Goal: Information Seeking & Learning: Learn about a topic

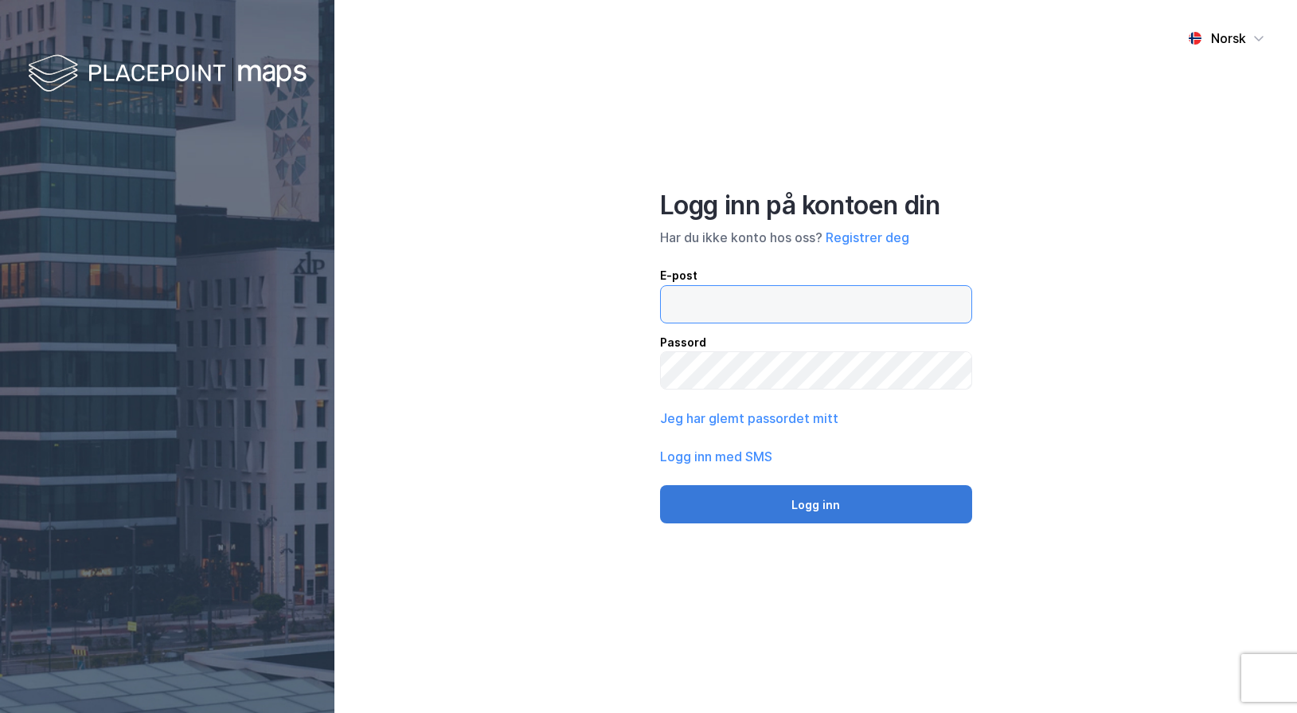
type input "[EMAIL_ADDRESS][DOMAIN_NAME]"
click at [893, 504] on button "Logg inn" at bounding box center [816, 504] width 312 height 38
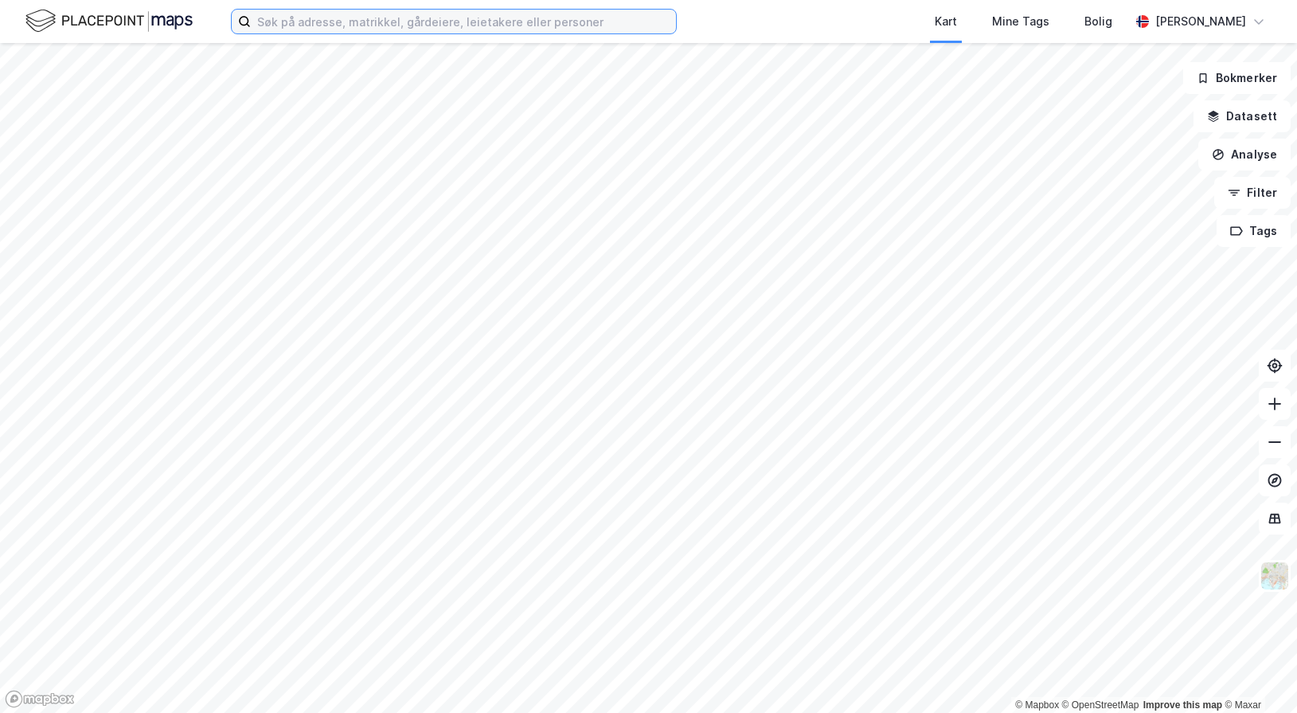
click at [367, 22] on input at bounding box center [463, 22] width 425 height 24
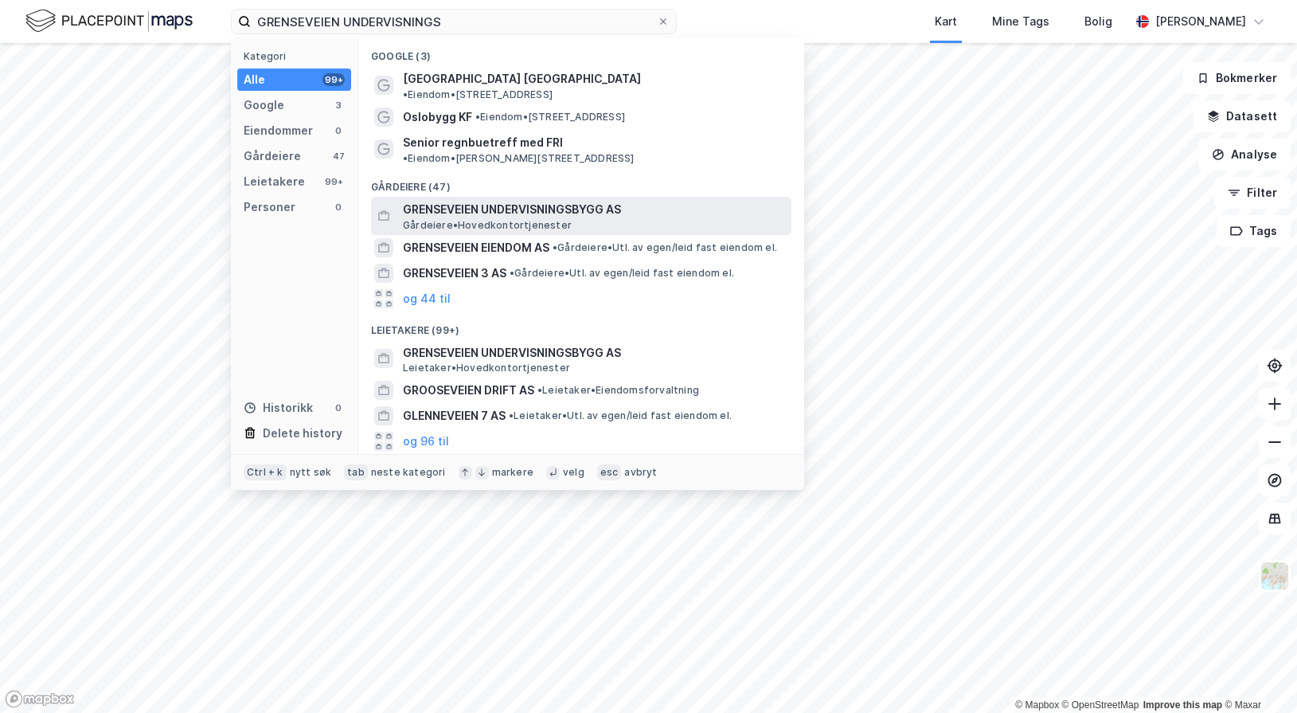
click at [598, 200] on span "GRENSEVEIEN UNDERVISNINGSBYGG AS" at bounding box center [594, 209] width 382 height 19
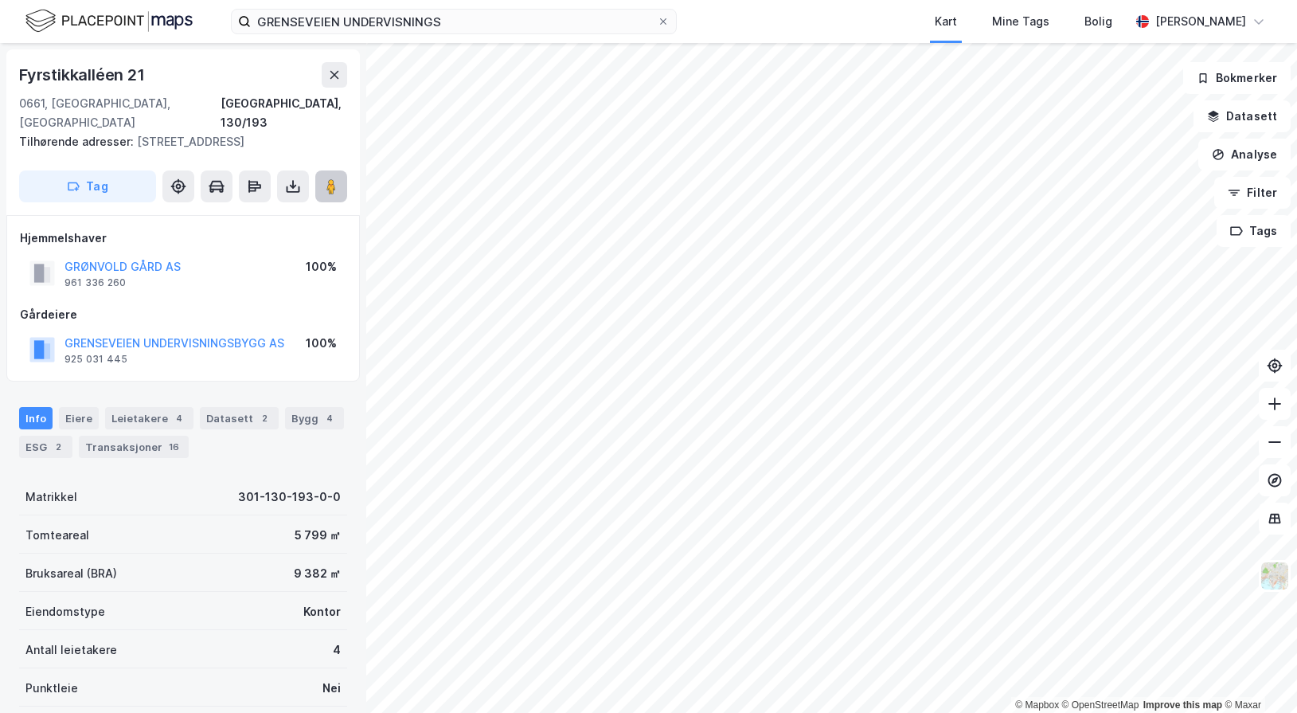
click at [334, 176] on button at bounding box center [331, 186] width 32 height 32
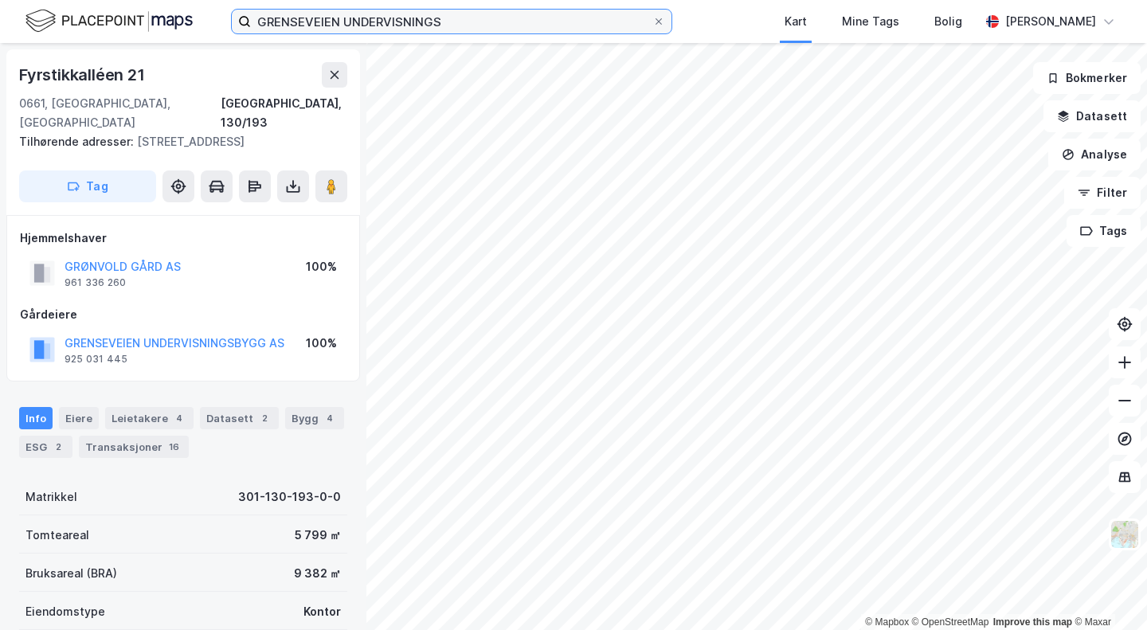
click at [293, 22] on input "GRENSEVEIEN UNDERVISNINGS" at bounding box center [451, 22] width 401 height 24
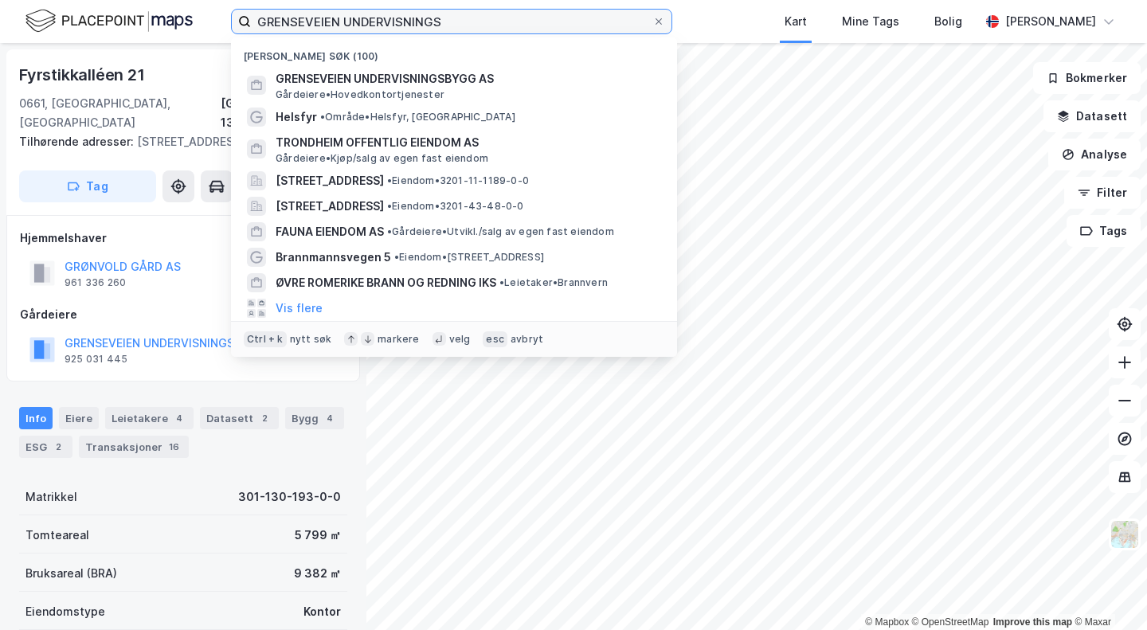
click at [293, 22] on input "GRENSEVEIEN UNDERVISNINGS" at bounding box center [451, 22] width 401 height 24
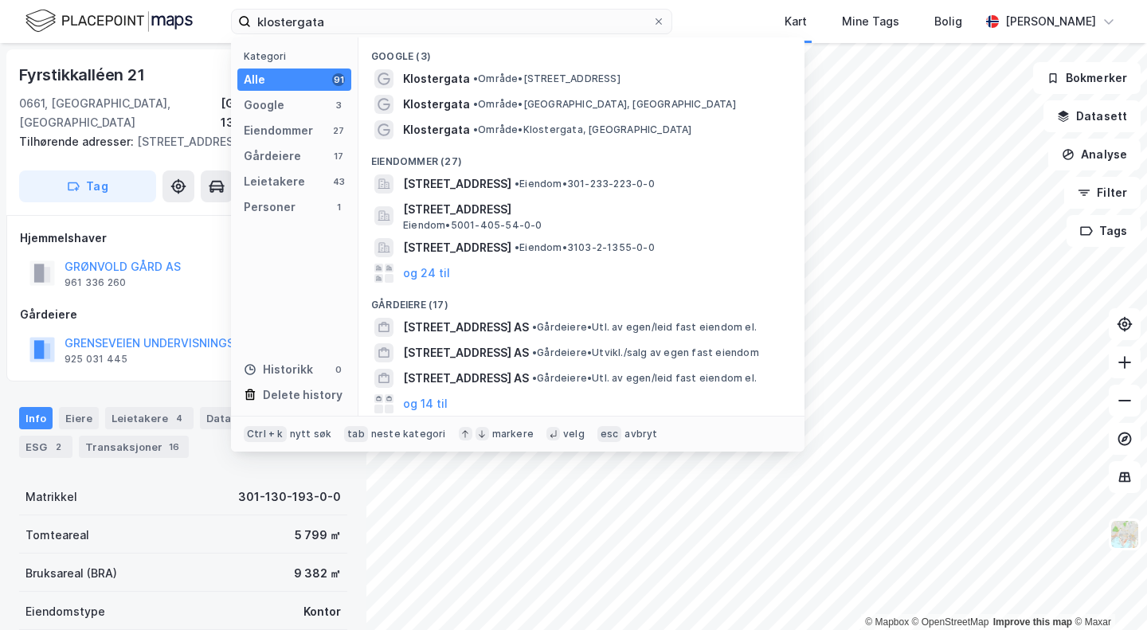
click at [518, 200] on span "[STREET_ADDRESS]" at bounding box center [594, 209] width 382 height 19
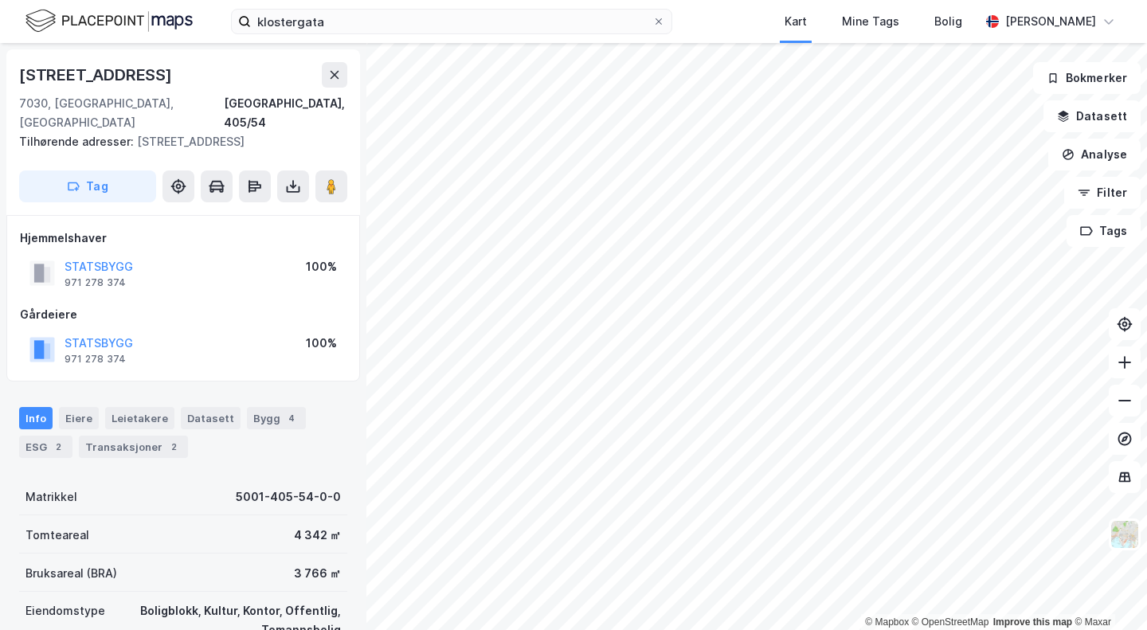
click at [338, 80] on icon at bounding box center [334, 74] width 13 height 13
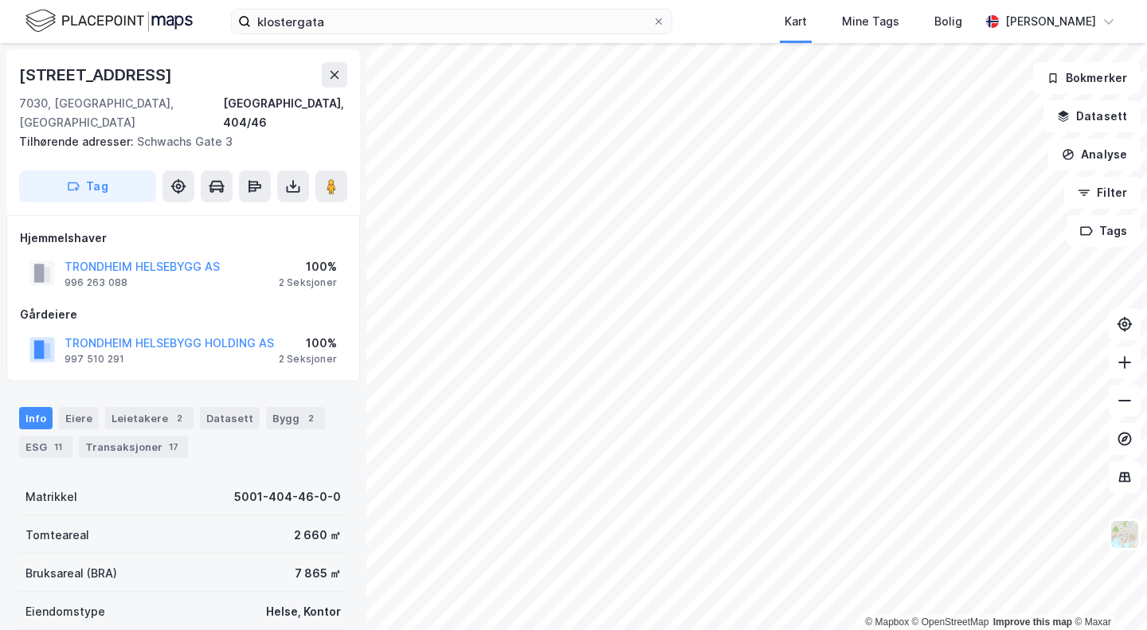
click at [151, 409] on div "Leietakere 2" at bounding box center [149, 418] width 88 height 22
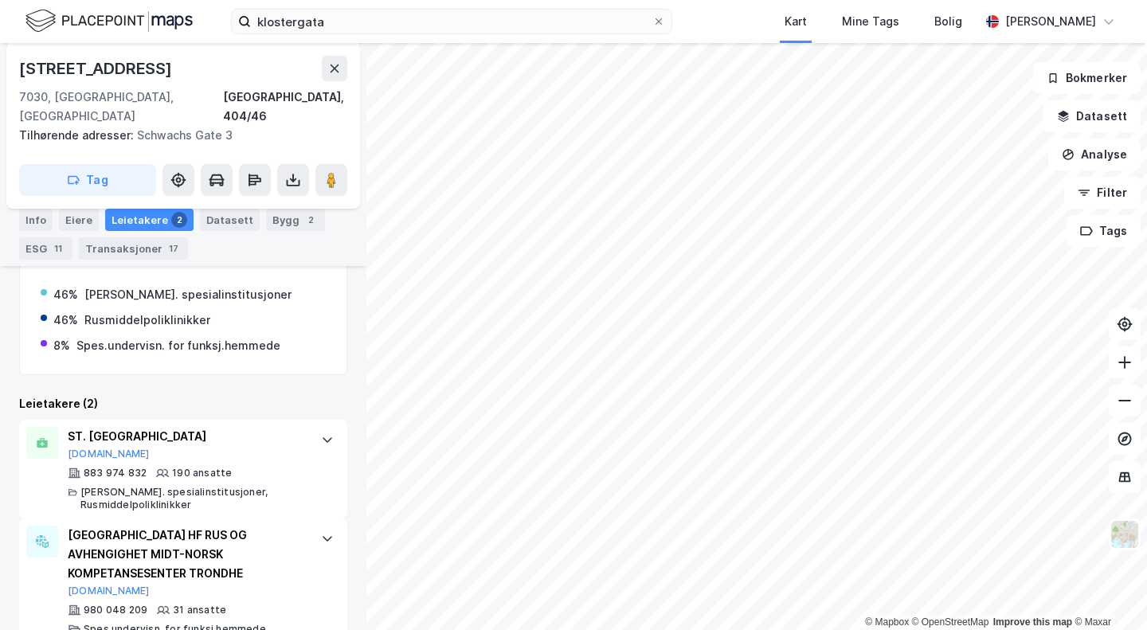
scroll to position [339, 0]
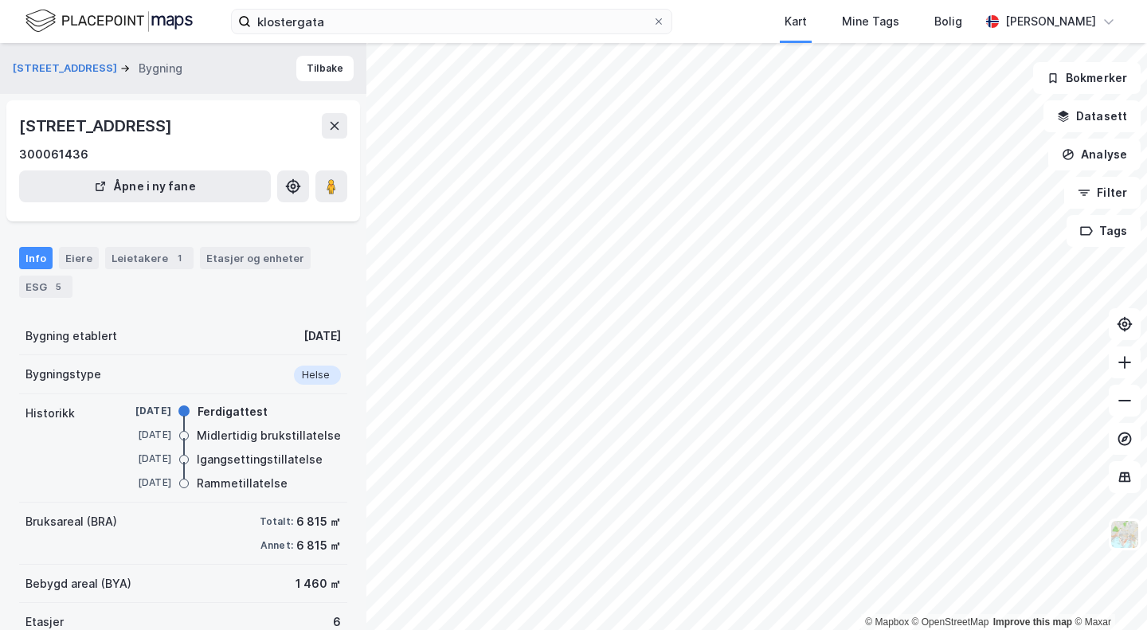
scroll to position [108, 0]
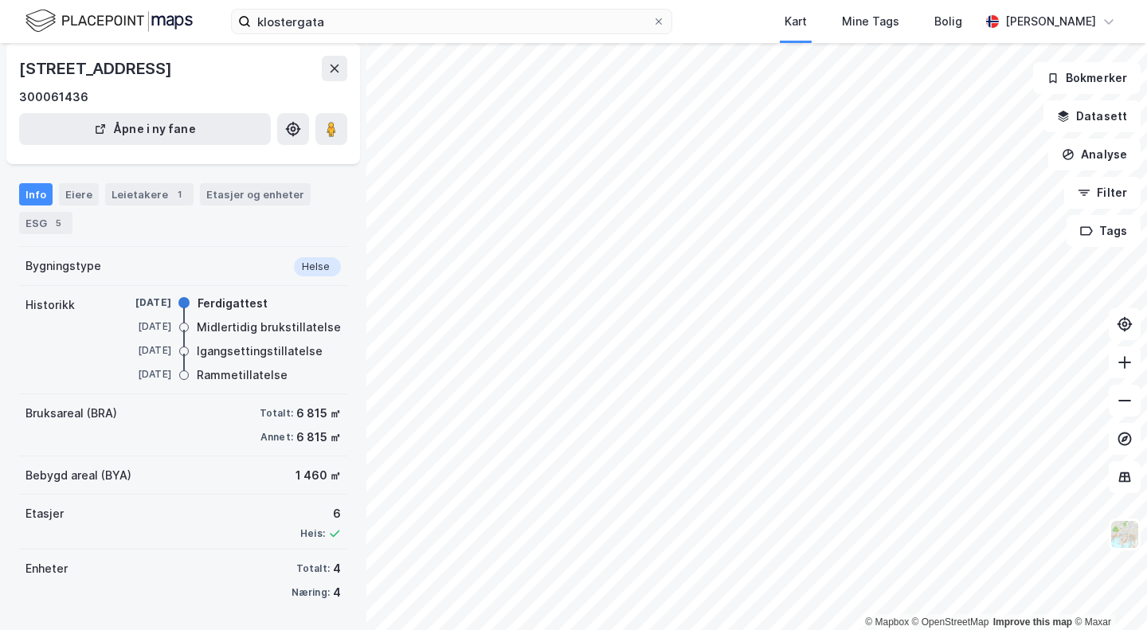
click at [327, 127] on image at bounding box center [332, 129] width 10 height 16
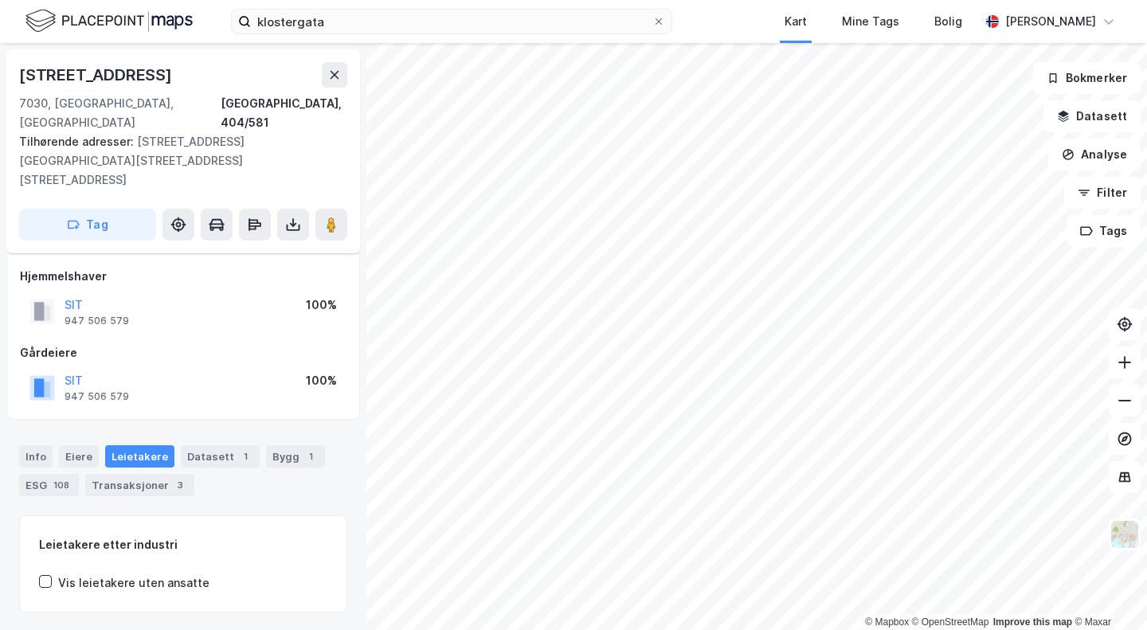
scroll to position [8, 0]
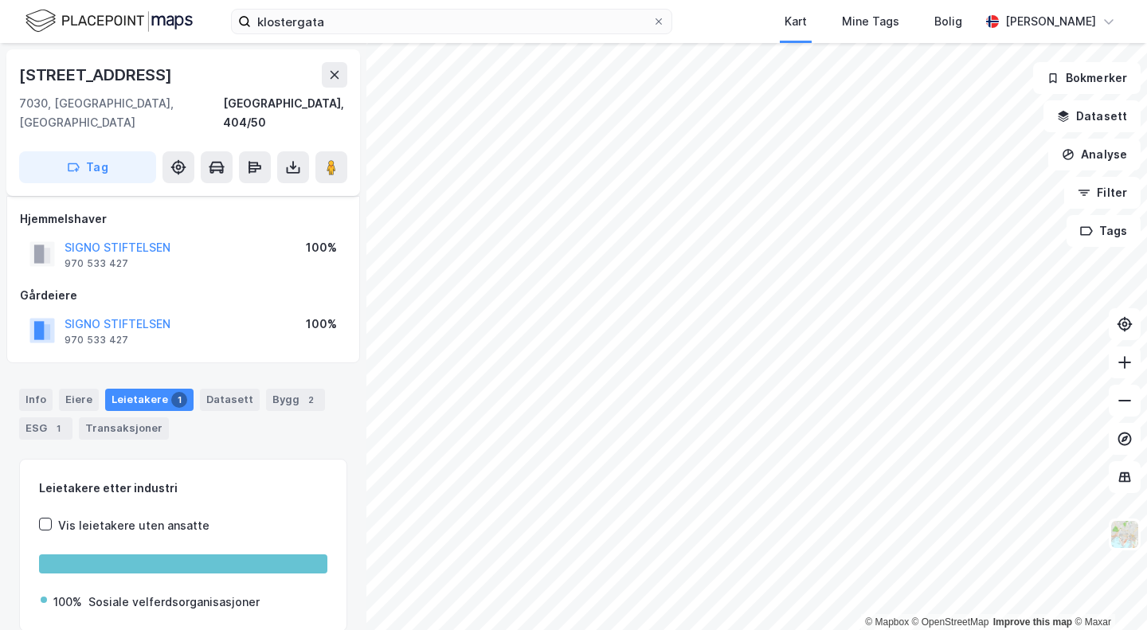
scroll to position [8, 0]
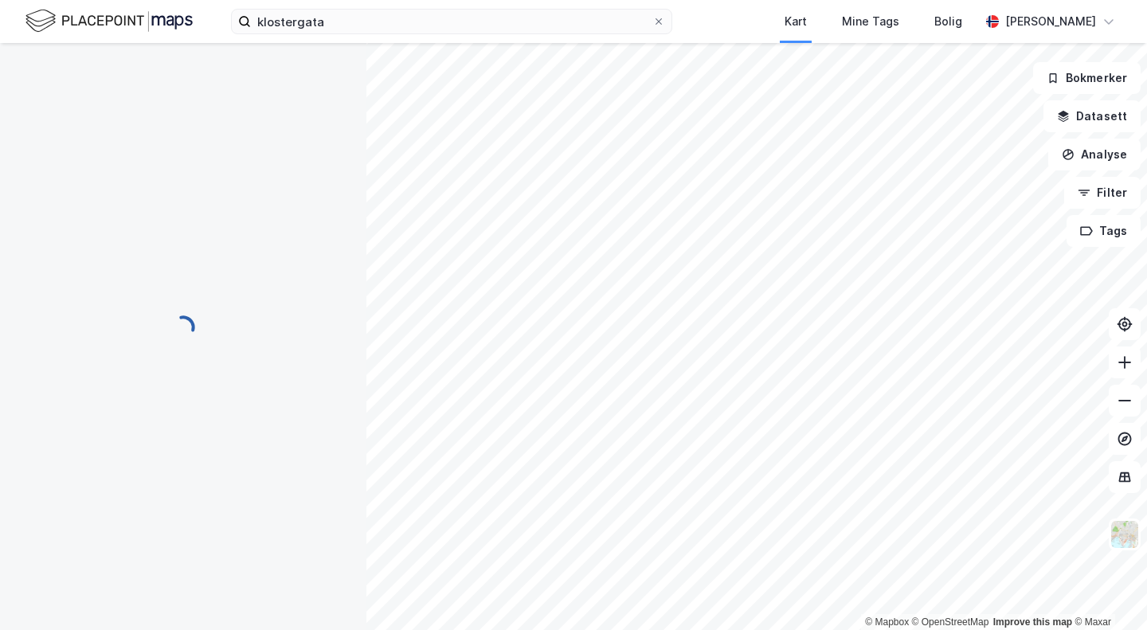
scroll to position [8, 0]
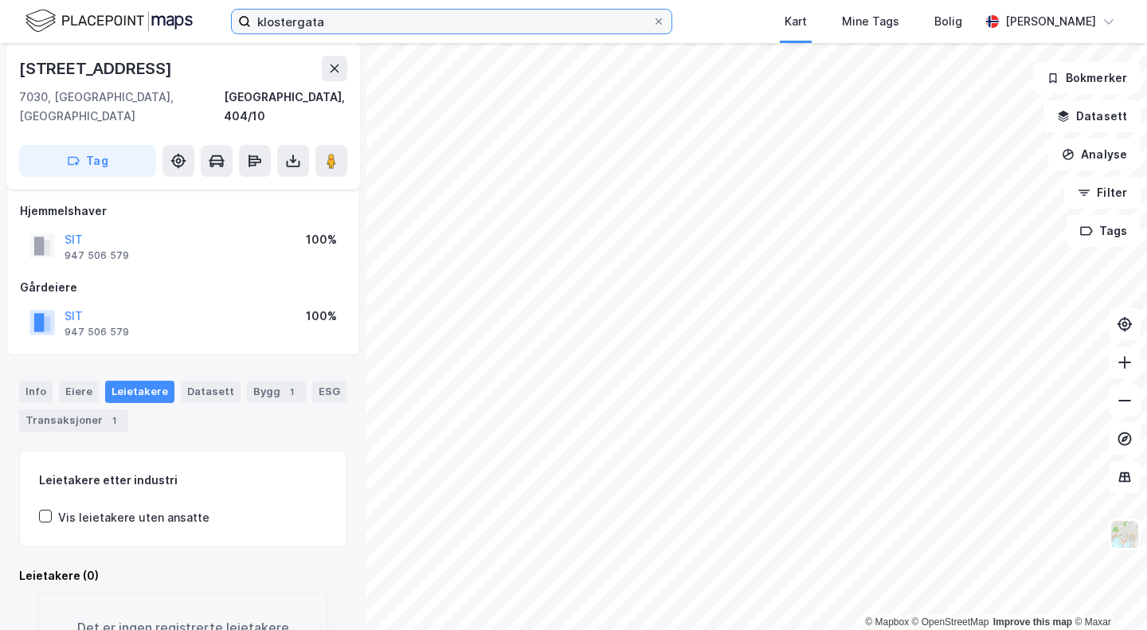
click at [269, 22] on input "klostergata" at bounding box center [451, 22] width 401 height 24
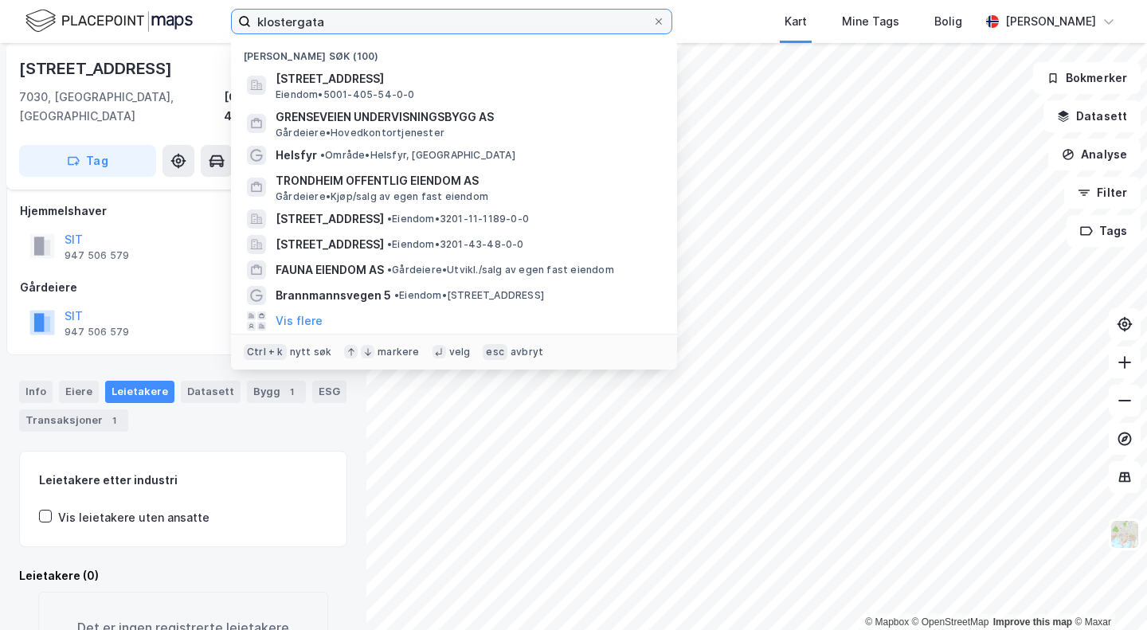
click at [269, 25] on input "klostergata" at bounding box center [451, 22] width 401 height 24
click at [292, 22] on input "klostergata" at bounding box center [451, 22] width 401 height 24
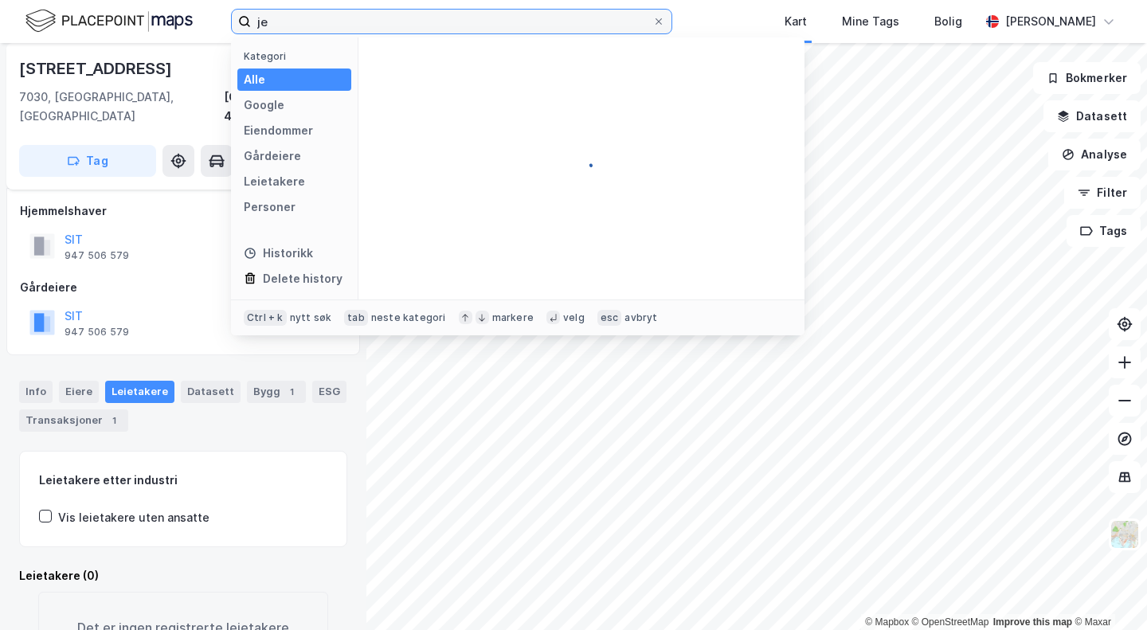
type input "j"
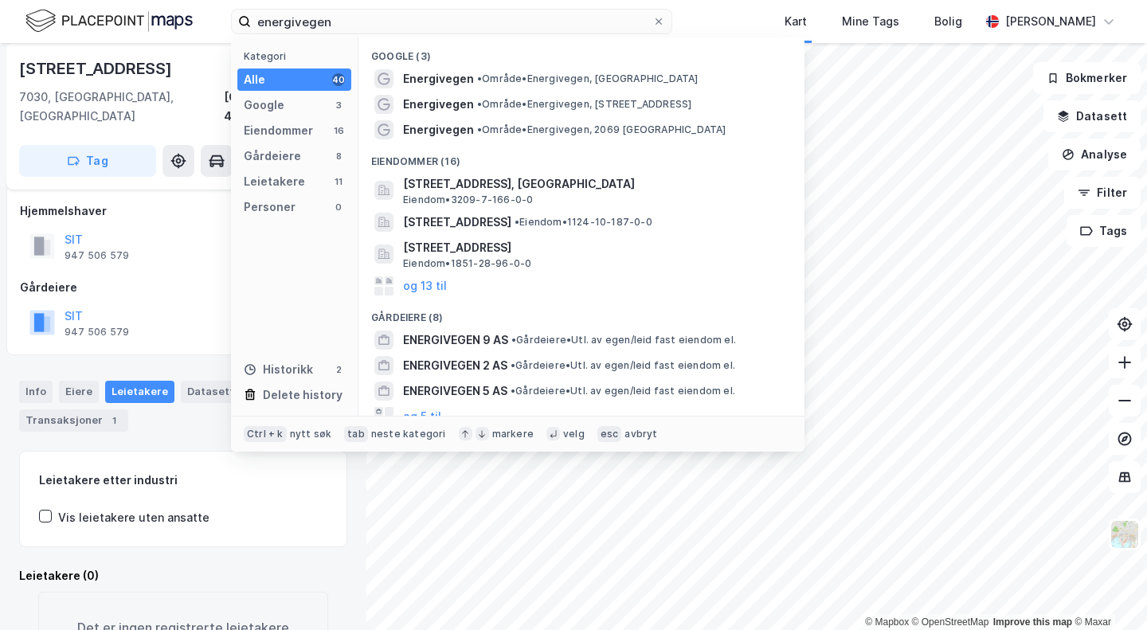
click at [496, 186] on span "[STREET_ADDRESS], [GEOGRAPHIC_DATA]" at bounding box center [594, 183] width 382 height 19
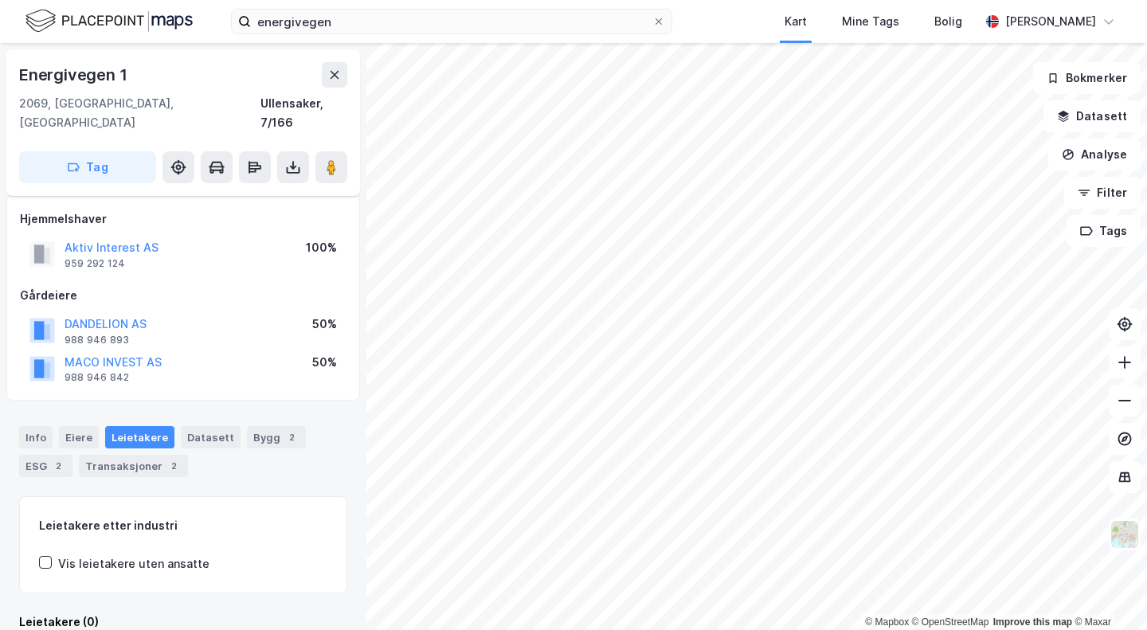
scroll to position [8, 0]
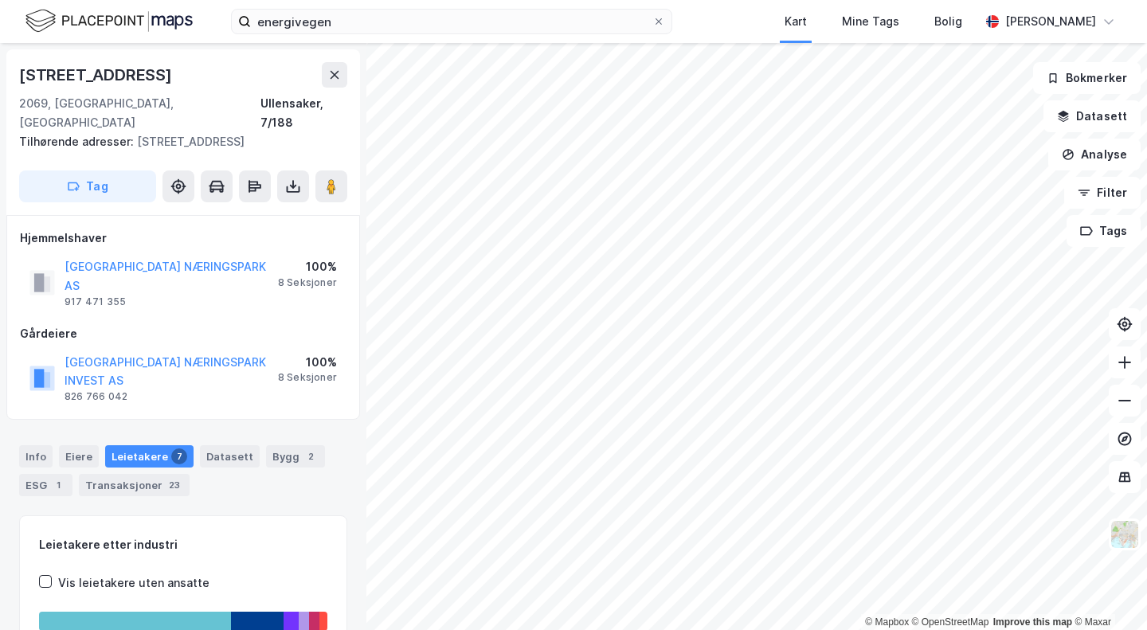
scroll to position [8, 0]
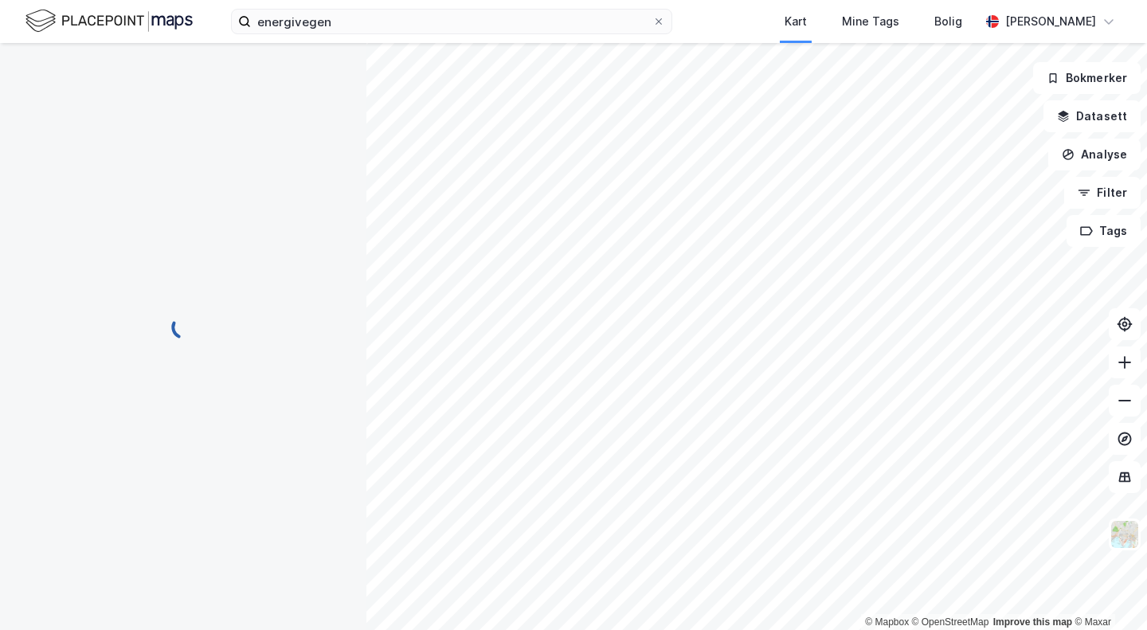
scroll to position [8, 0]
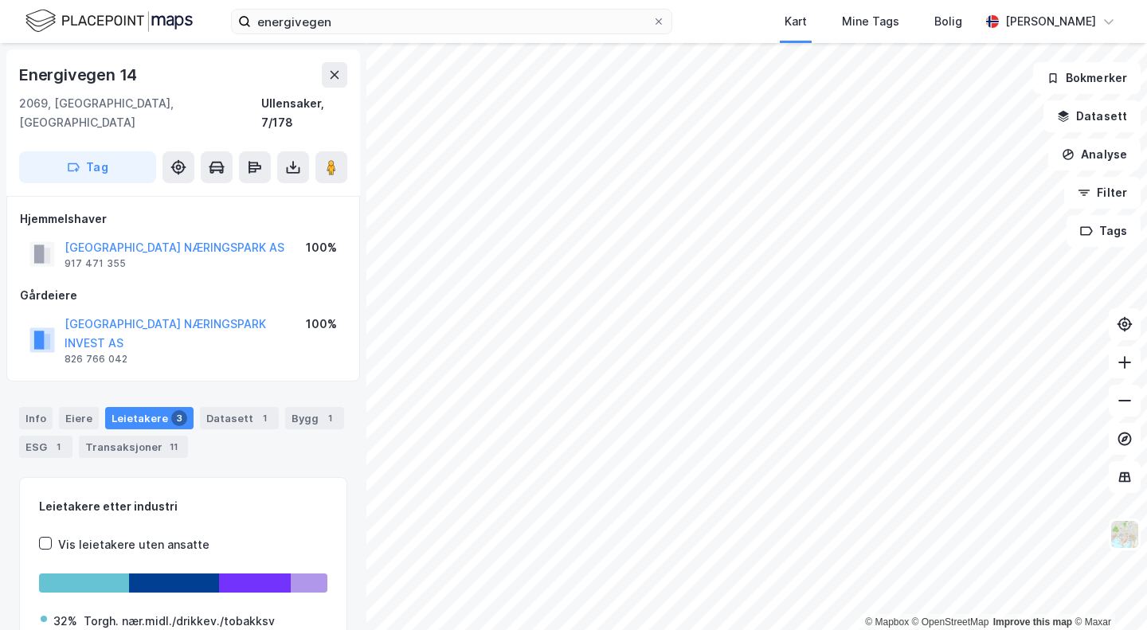
scroll to position [8, 0]
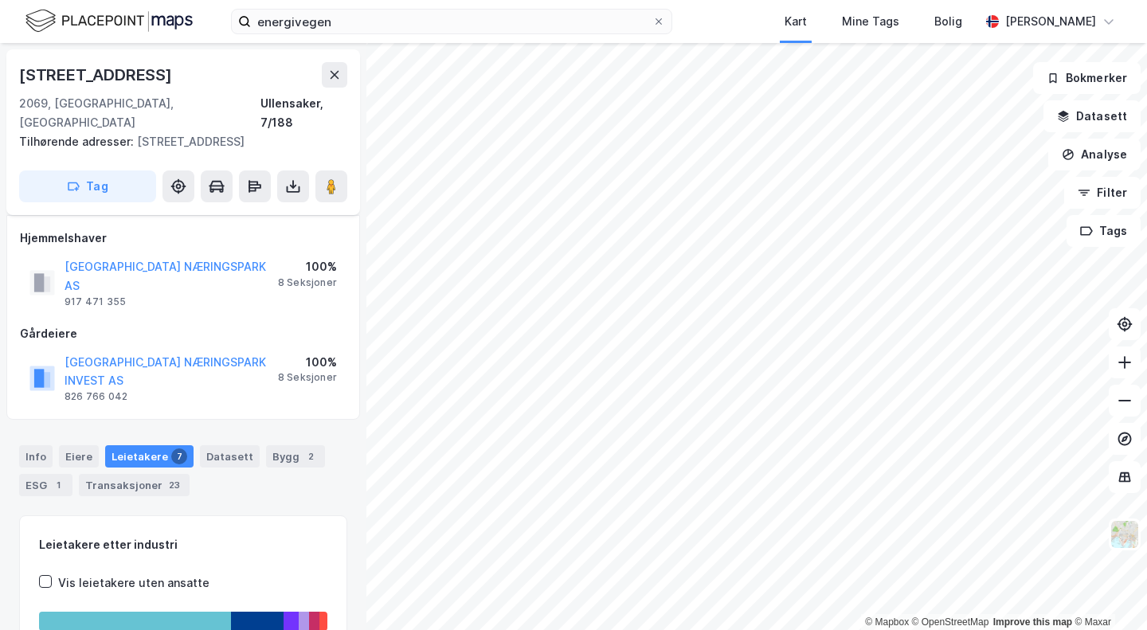
scroll to position [8, 0]
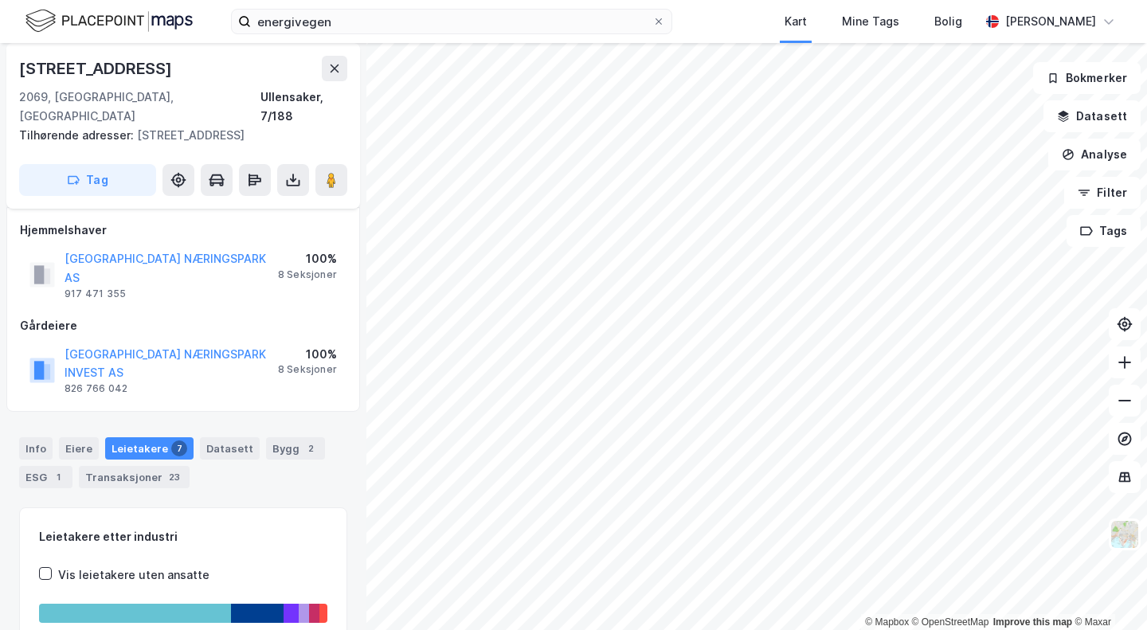
click at [339, 169] on button at bounding box center [331, 180] width 32 height 32
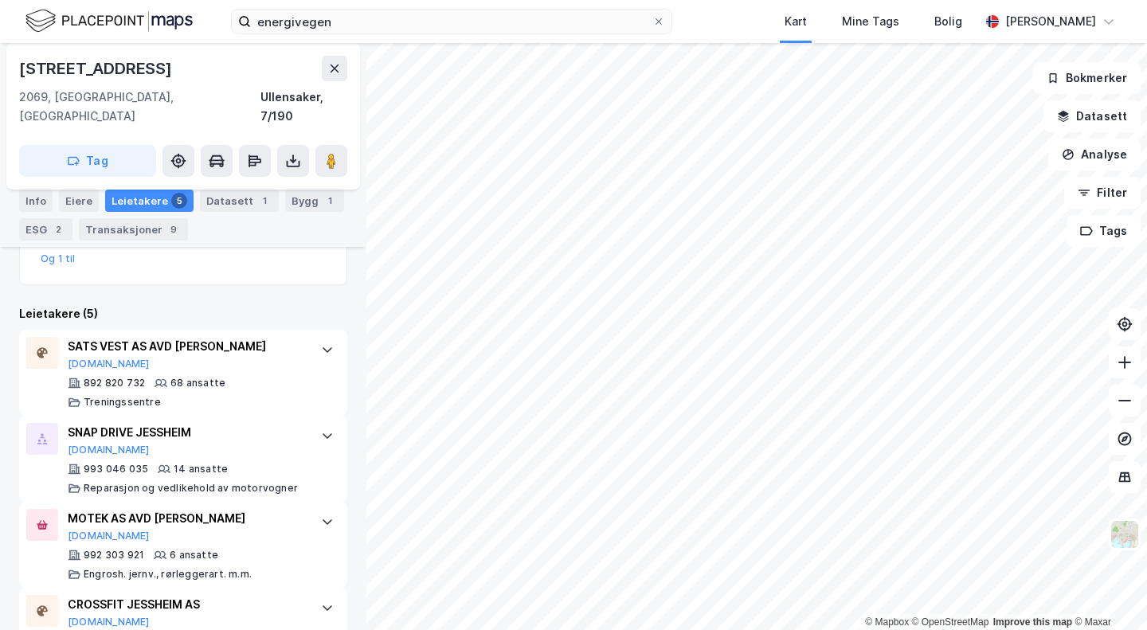
scroll to position [440, 0]
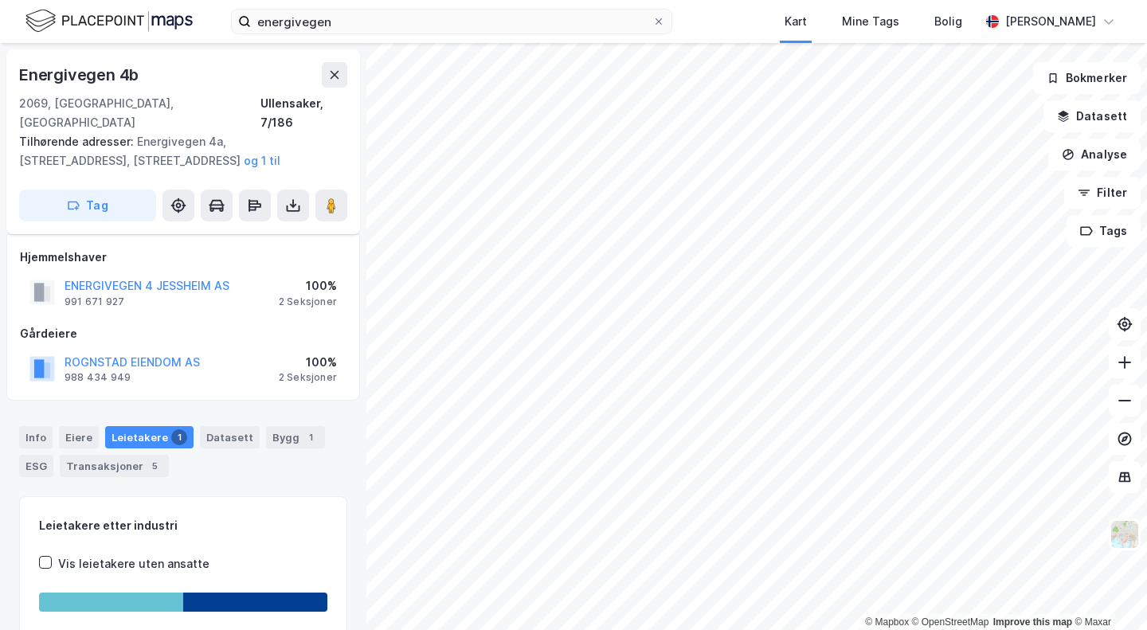
scroll to position [110, 0]
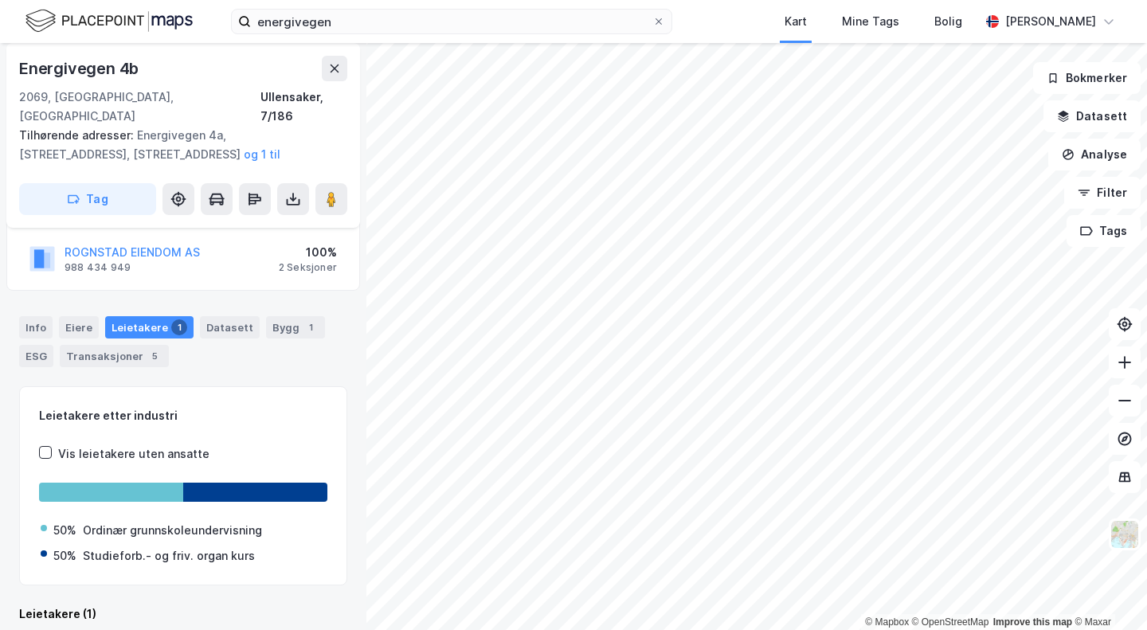
click at [331, 183] on button at bounding box center [331, 199] width 32 height 32
click at [338, 17] on input "energivegen" at bounding box center [451, 22] width 401 height 24
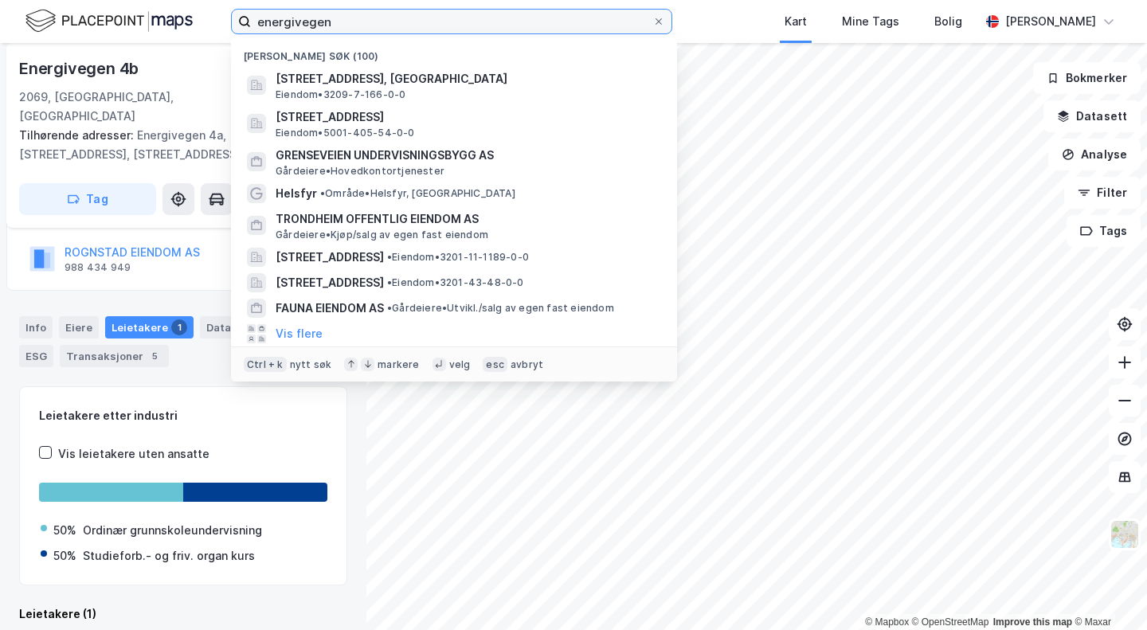
click at [338, 17] on input "energivegen" at bounding box center [451, 22] width 401 height 24
type input "asker"
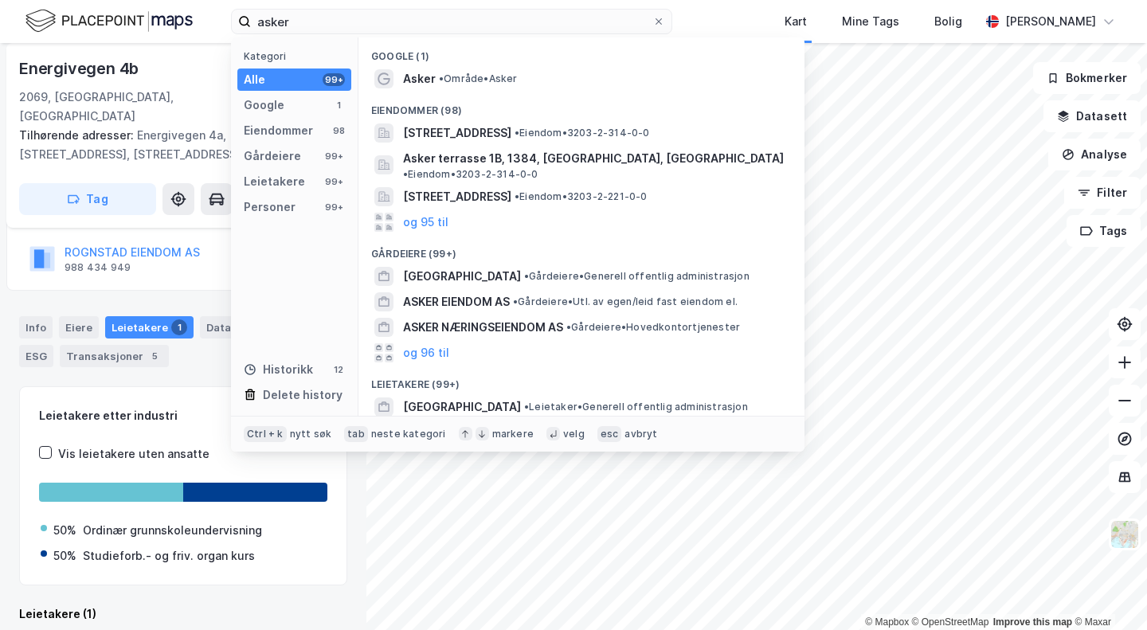
click at [411, 65] on div "Google (1)" at bounding box center [581, 51] width 446 height 29
click at [417, 72] on span "Asker" at bounding box center [419, 78] width 33 height 19
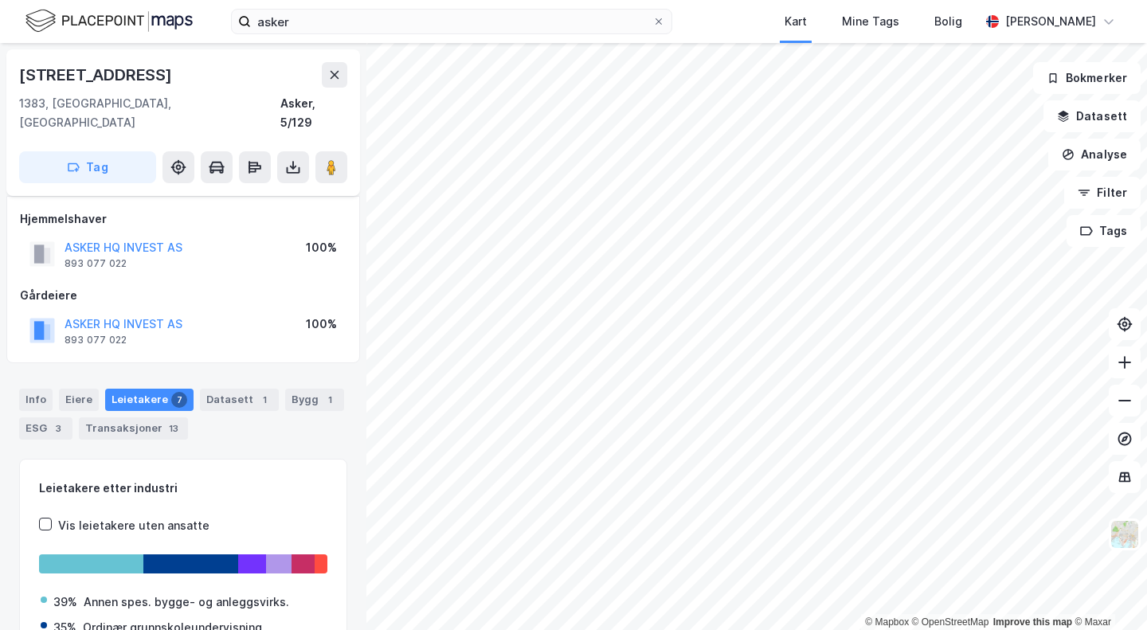
scroll to position [110, 0]
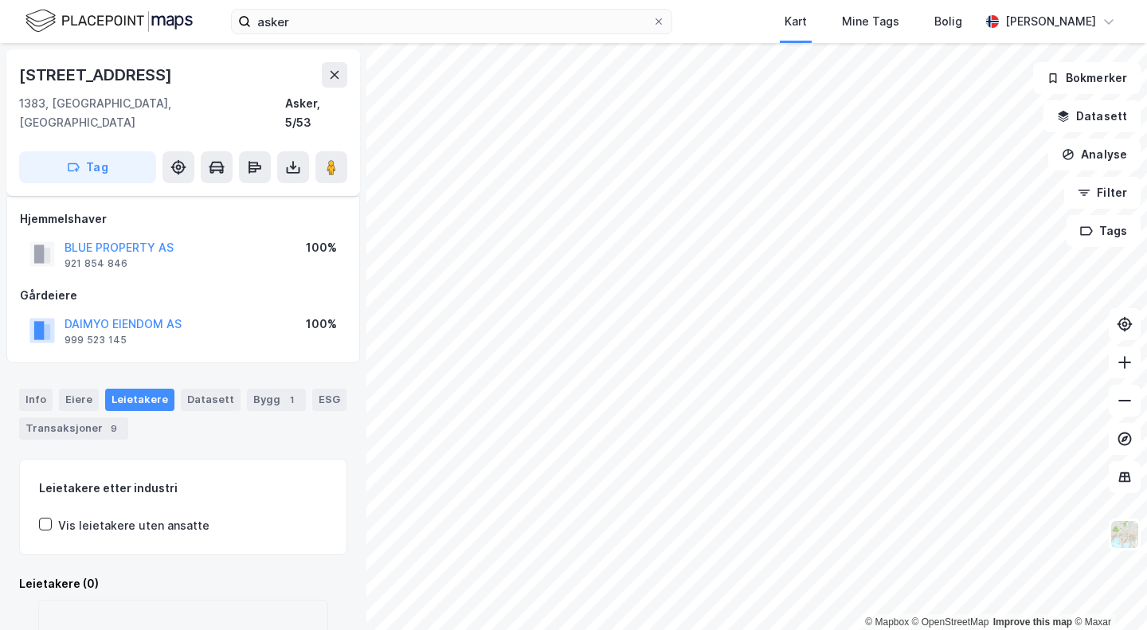
scroll to position [80, 0]
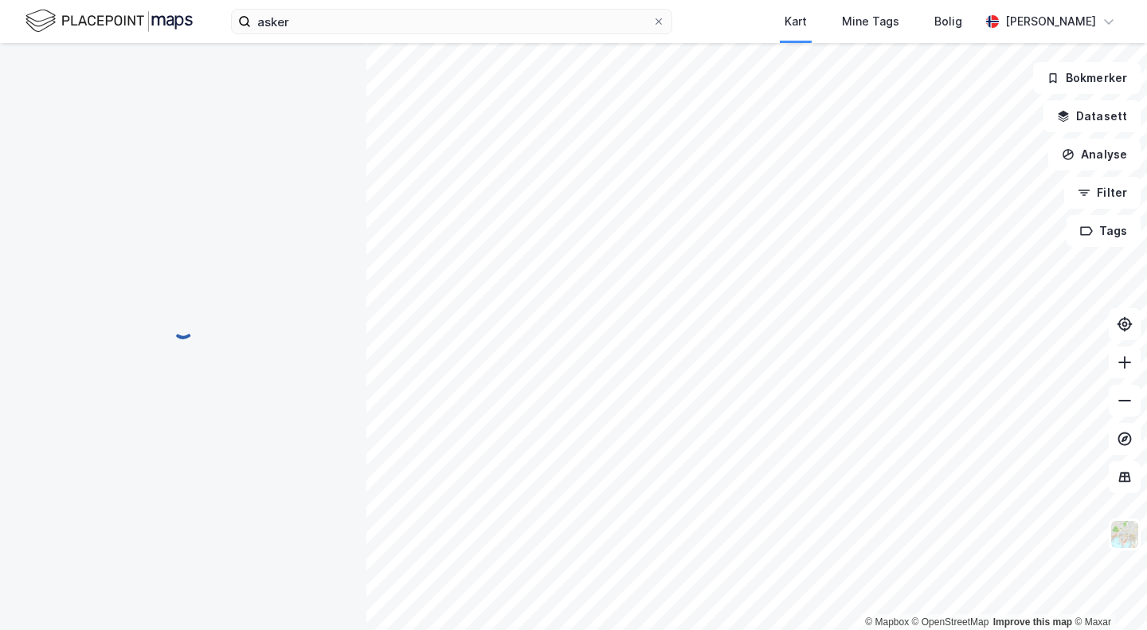
scroll to position [80, 0]
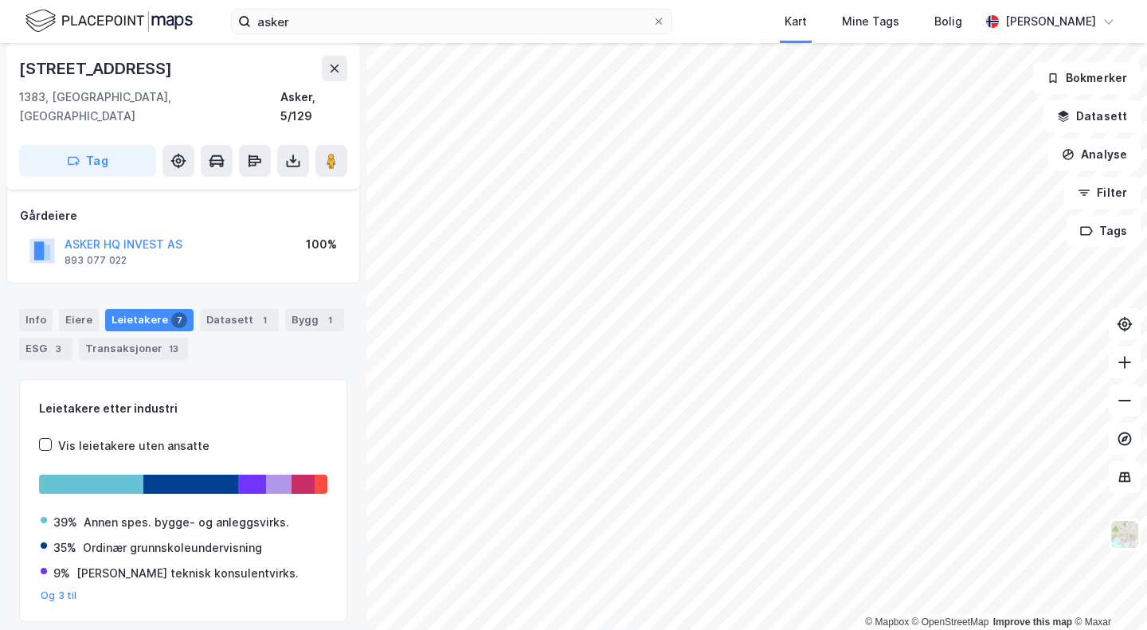
click at [130, 309] on div "Leietakere 7" at bounding box center [149, 320] width 88 height 22
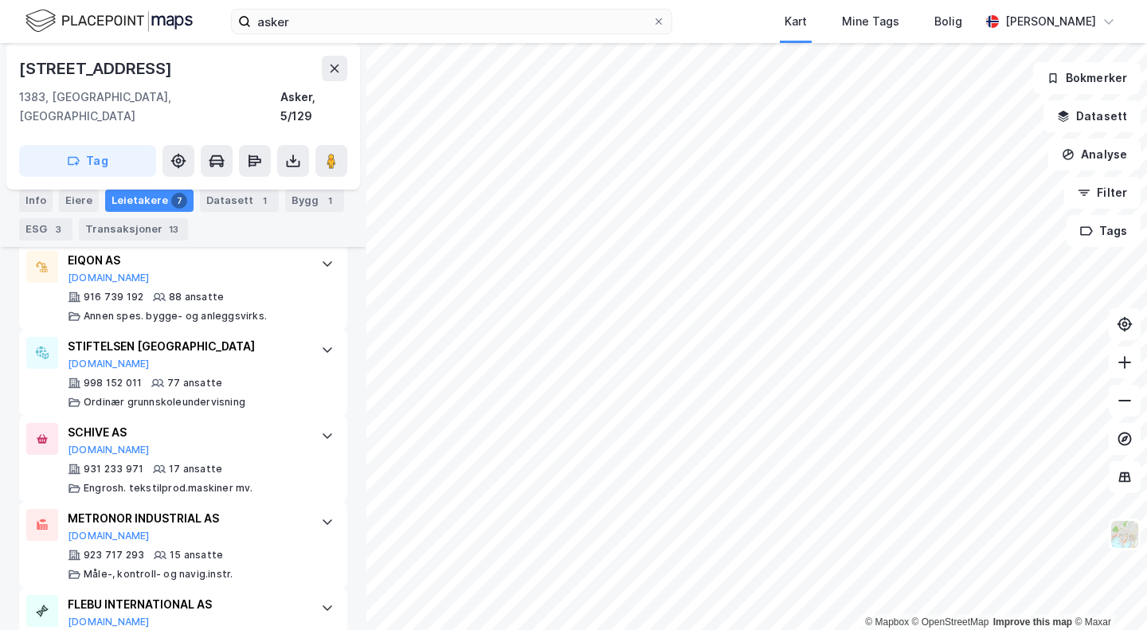
scroll to position [529, 0]
